Goal: Transaction & Acquisition: Purchase product/service

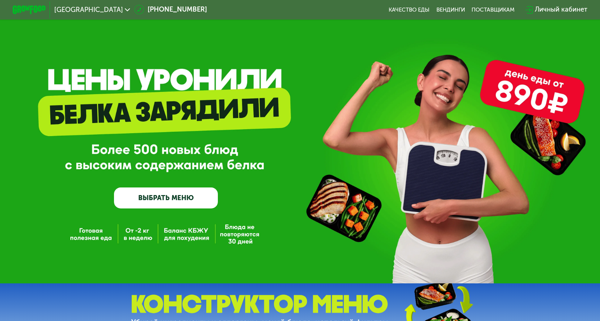
click at [335, 186] on div "GrowFood — доставка правильного питания ВЫБРАТЬ МЕНЮ" at bounding box center [300, 152] width 600 height 113
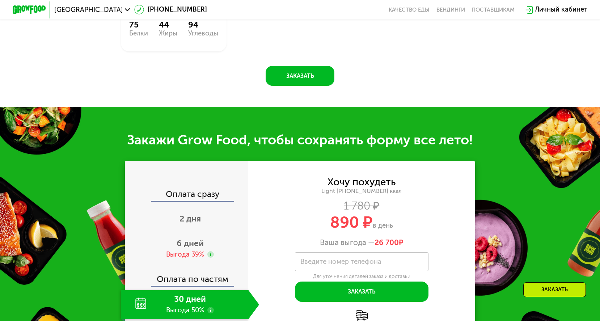
scroll to position [898, 0]
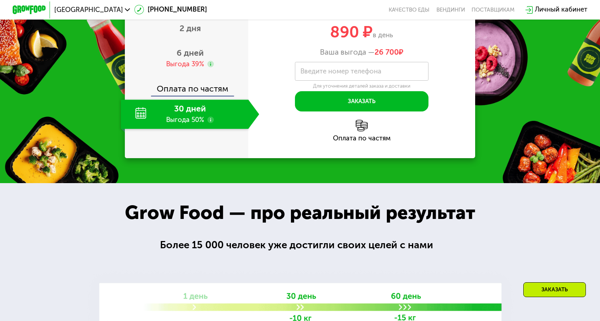
click at [353, 71] on label "Введите номер телефона" at bounding box center [340, 71] width 81 height 5
click at [353, 71] on input "Введите номер телефона" at bounding box center [361, 71] width 133 height 19
type input "**********"
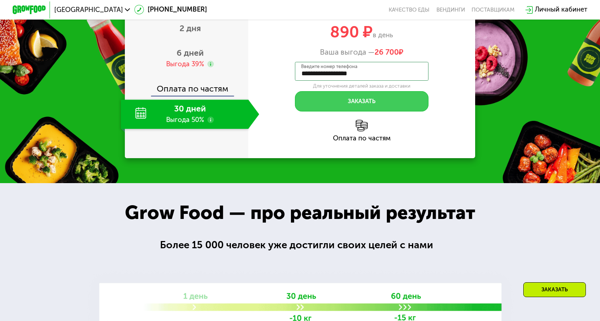
click at [374, 105] on button "Заказать" at bounding box center [361, 101] width 133 height 20
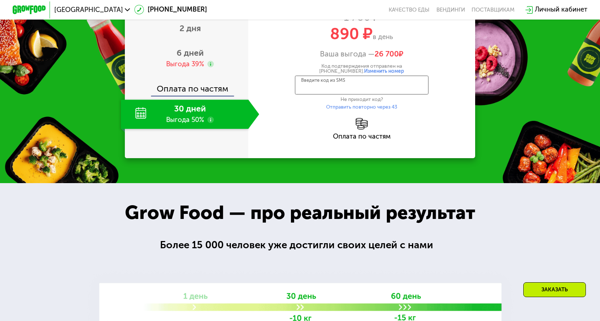
click at [387, 90] on input "Введите код из SMS" at bounding box center [361, 85] width 133 height 19
type input "****"
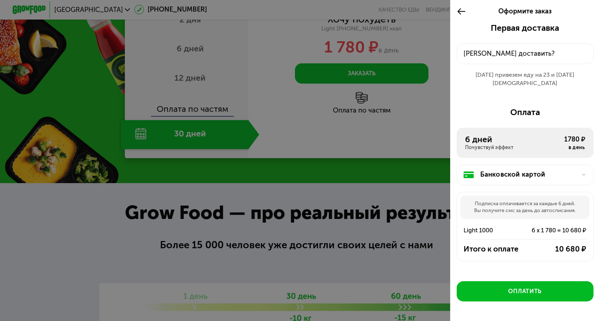
click at [263, 188] on div at bounding box center [300, 160] width 600 height 321
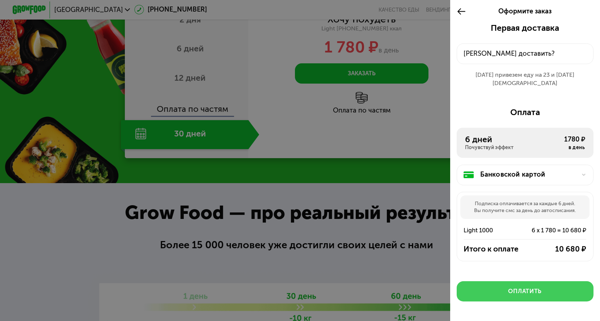
click at [510, 287] on div "Оплатить" at bounding box center [525, 291] width 34 height 8
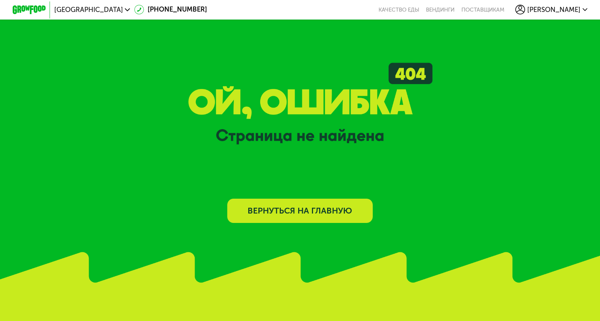
click at [326, 209] on link "Вернуться на главную" at bounding box center [300, 211] width 146 height 24
